Goal: Information Seeking & Learning: Learn about a topic

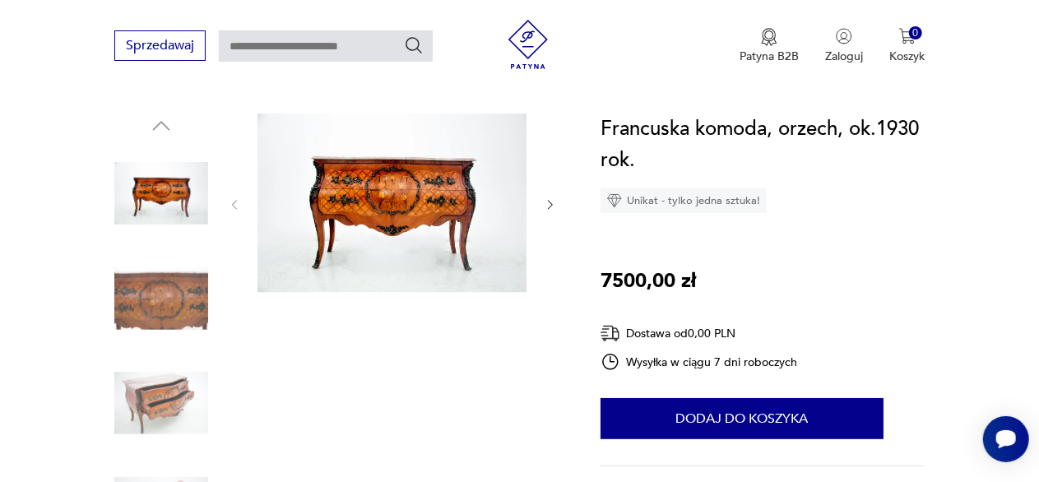
scroll to position [163, 0]
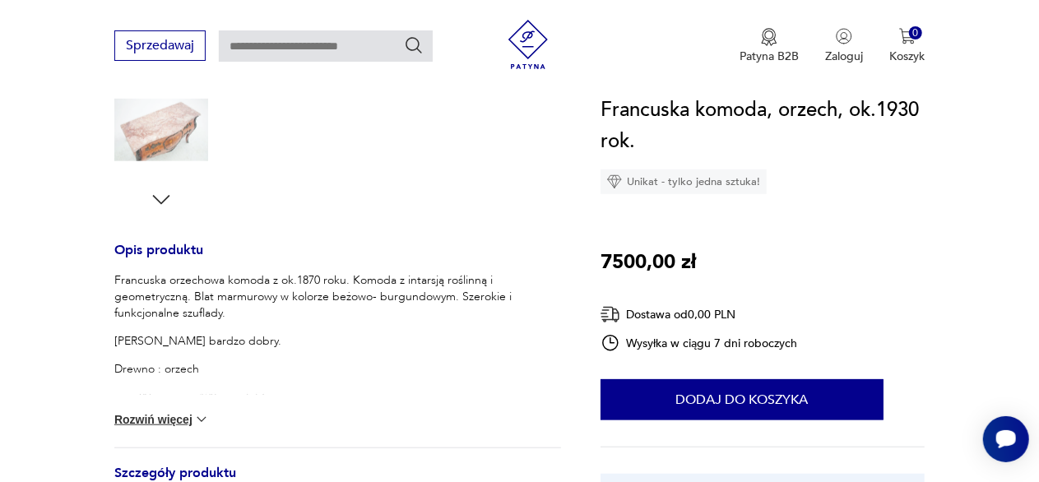
click at [56, 325] on section "Opis produktu Francuska orzechowa komoda z ok.1870 roku. Komoda z intarsją rośl…" at bounding box center [519, 237] width 1039 height 1004
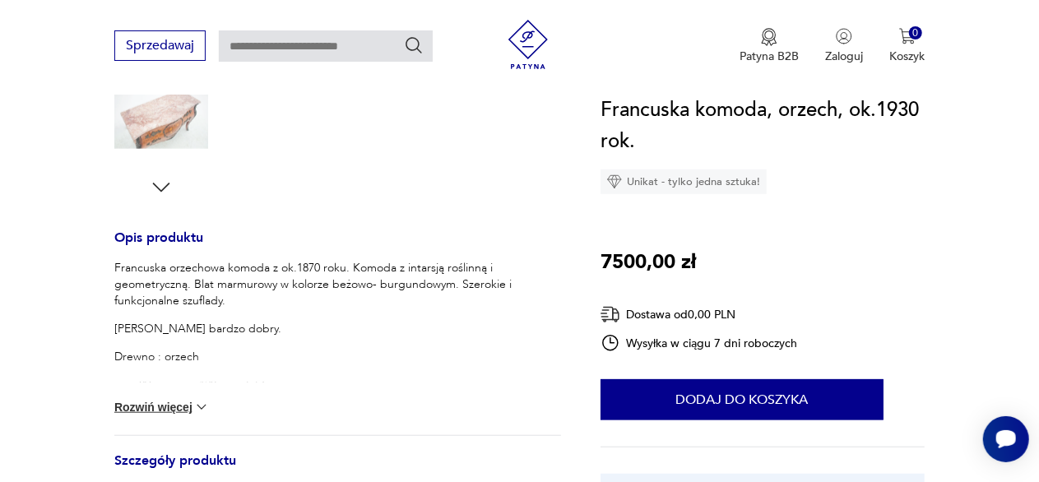
scroll to position [554, 0]
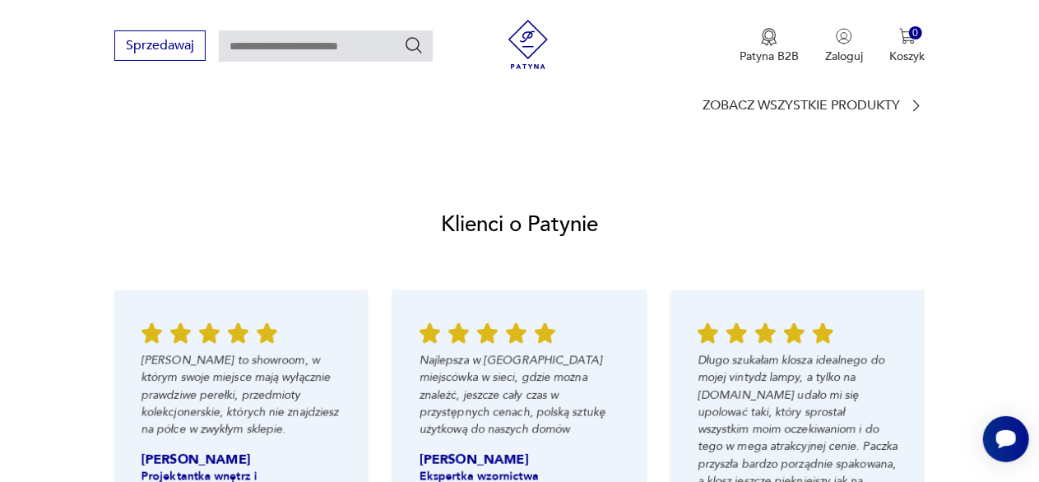
scroll to position [1582, 0]
